Goal: Connect with others: Connect with others

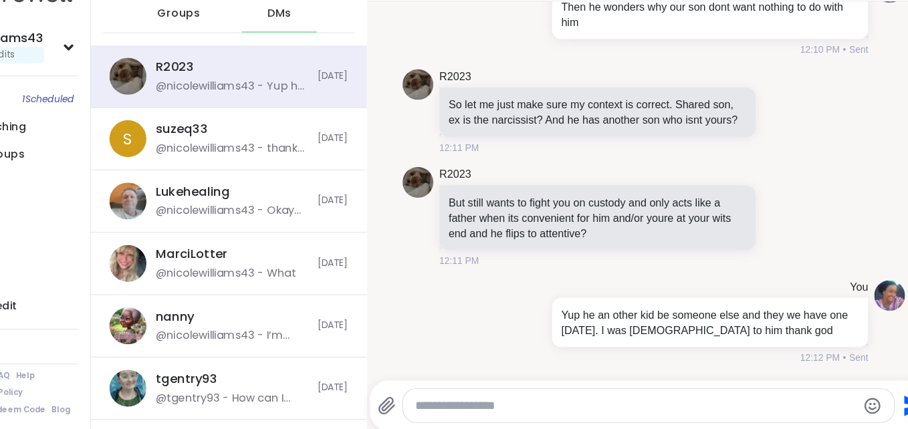
scroll to position [3766, 0]
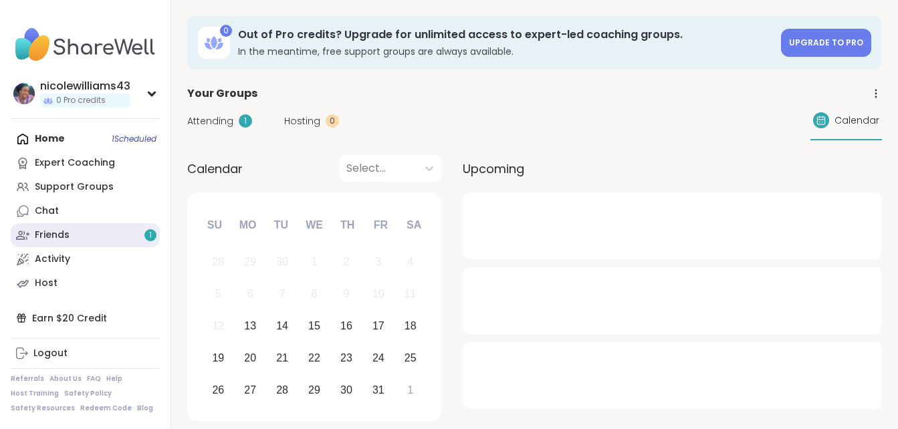
click at [69, 234] on link "Friends 1" at bounding box center [85, 235] width 149 height 24
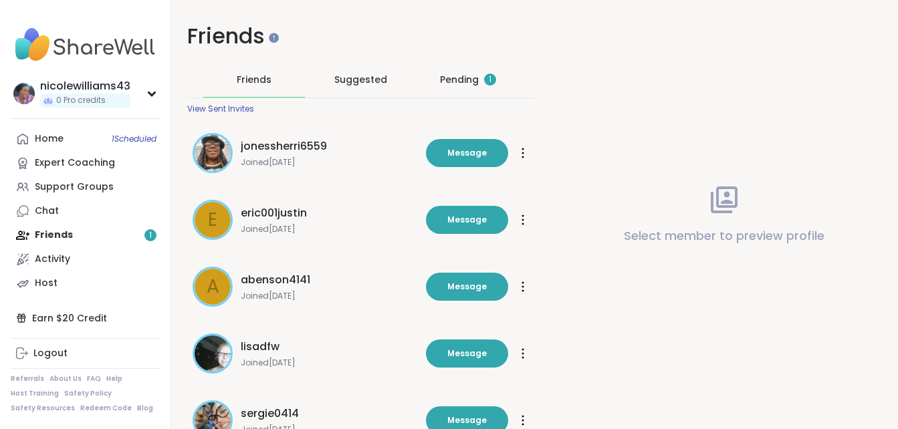
click at [456, 83] on div "Pending 1" at bounding box center [468, 79] width 56 height 13
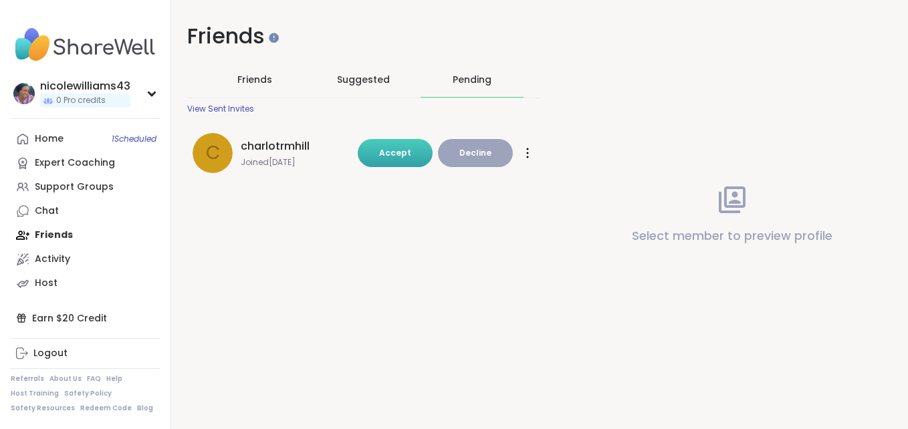
click at [390, 152] on span "Accept" at bounding box center [395, 152] width 32 height 11
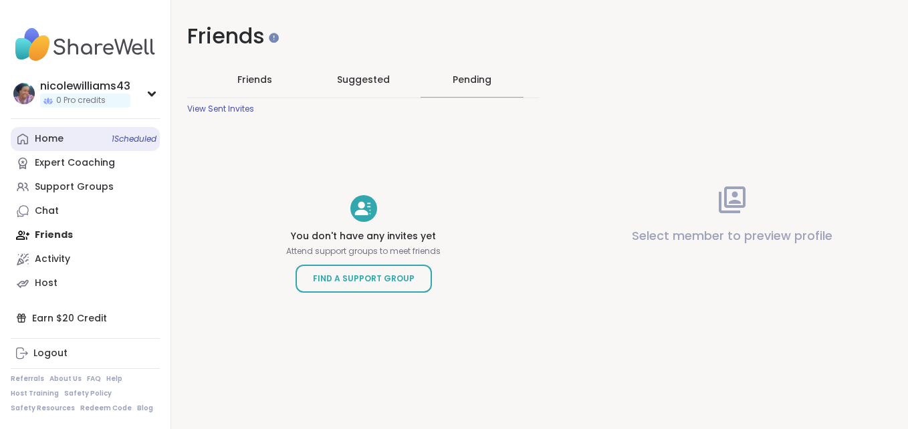
click at [78, 134] on link "Home 1 Scheduled" at bounding box center [85, 139] width 149 height 24
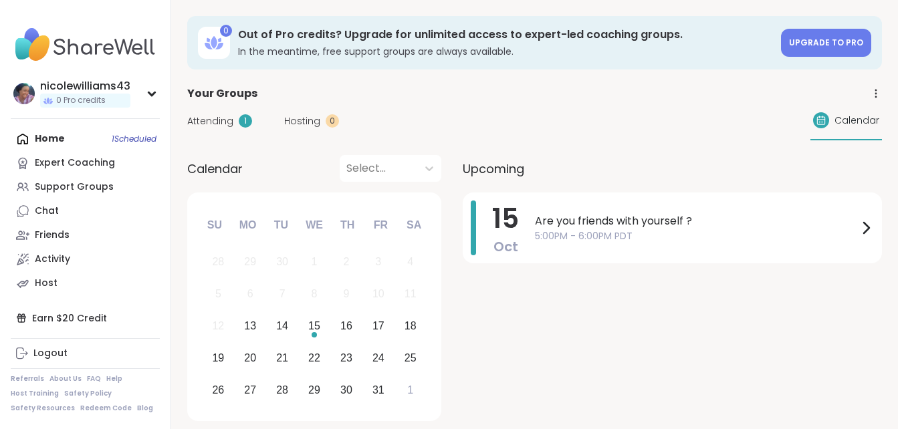
click at [78, 134] on div "Home 1 Scheduled Expert Coaching Support Groups Chat Friends Activity Host" at bounding box center [85, 211] width 149 height 168
click at [64, 143] on div "Home 1 Scheduled Expert Coaching Support Groups Chat Friends Activity Host" at bounding box center [85, 211] width 149 height 168
click at [54, 142] on div "Home 1 Scheduled Expert Coaching Support Groups Chat Friends Activity Host" at bounding box center [85, 211] width 149 height 168
click at [62, 190] on div "Support Groups" at bounding box center [74, 186] width 79 height 13
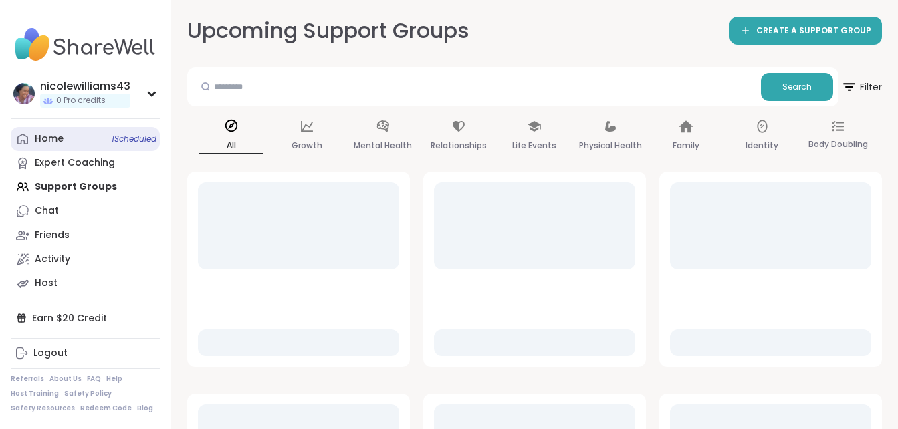
drag, startPoint x: 62, startPoint y: 190, endPoint x: 48, endPoint y: 134, distance: 57.2
click at [48, 134] on div "Home 1 Scheduled" at bounding box center [49, 138] width 29 height 13
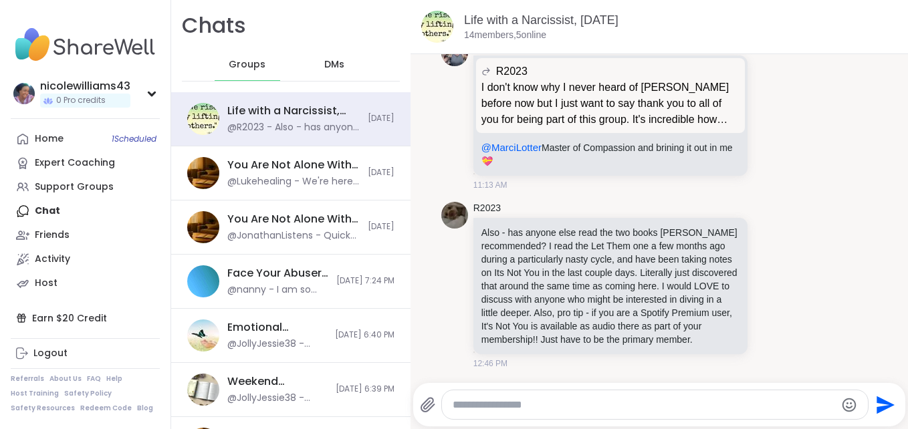
click at [54, 214] on div "Home 1 Scheduled Expert Coaching Support Groups Chat Friends Activity Host" at bounding box center [85, 211] width 149 height 168
click at [329, 63] on span "DMs" at bounding box center [334, 64] width 20 height 13
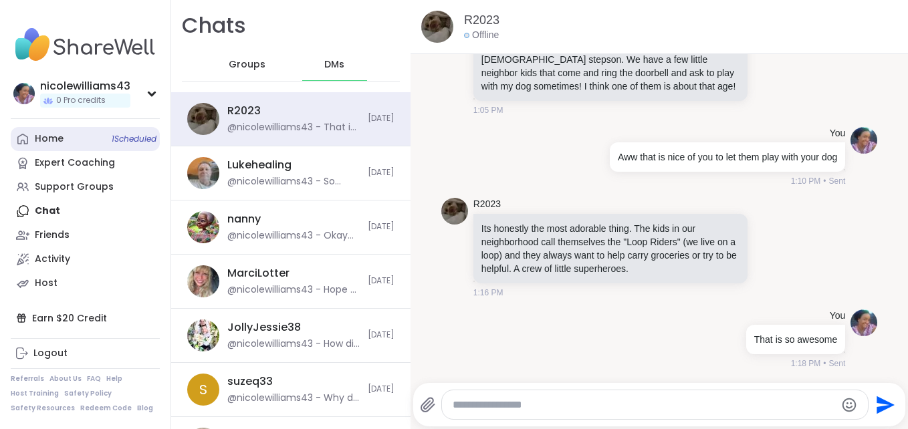
click at [46, 138] on div "Home 1 Scheduled" at bounding box center [49, 138] width 29 height 13
